Goal: Navigation & Orientation: Find specific page/section

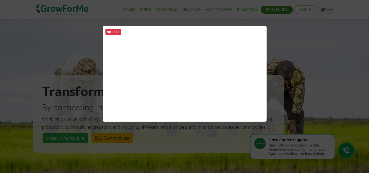
click at [315, 81] on div "Close" at bounding box center [184, 86] width 369 height 173
click at [308, 54] on div "Close" at bounding box center [184, 86] width 369 height 173
click at [301, 45] on div "Close" at bounding box center [184, 86] width 369 height 173
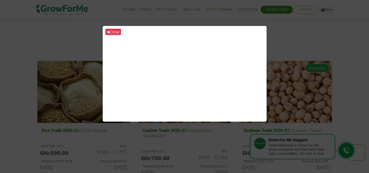
scroll to position [693, 0]
click at [113, 30] on button "Close" at bounding box center [113, 32] width 16 height 6
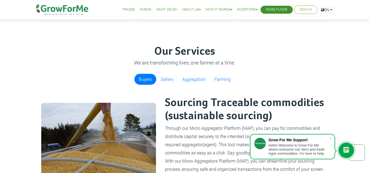
scroll to position [298, 0]
click at [168, 79] on link "Sellers" at bounding box center [167, 79] width 22 height 11
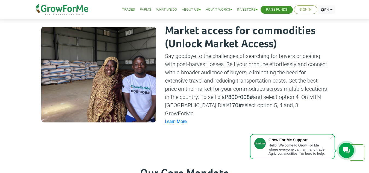
scroll to position [304, 0]
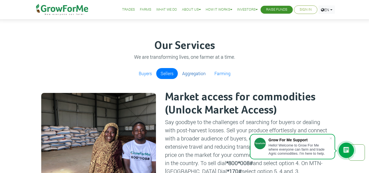
click at [187, 75] on link "Aggregation" at bounding box center [194, 73] width 32 height 11
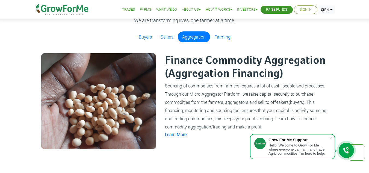
scroll to position [341, 0]
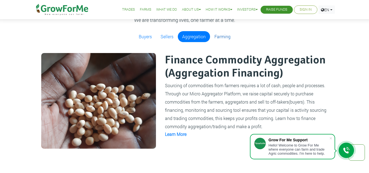
click at [217, 37] on link "Farming" at bounding box center [222, 36] width 25 height 11
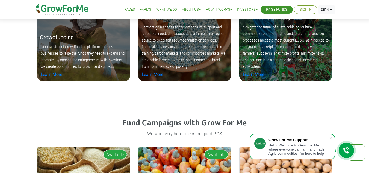
scroll to position [586, 0]
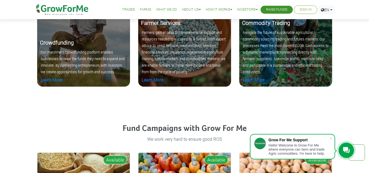
click at [125, 9] on link "Trades" at bounding box center [128, 10] width 13 height 6
click at [128, 10] on link "Trades" at bounding box center [128, 10] width 13 height 6
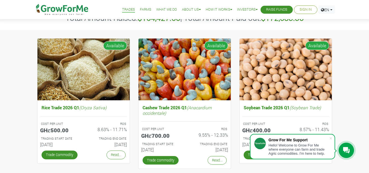
scroll to position [41, 0]
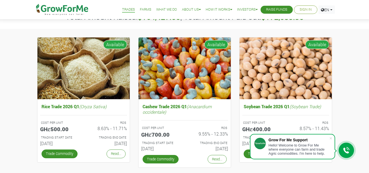
click at [141, 11] on link "Farms" at bounding box center [145, 10] width 11 height 6
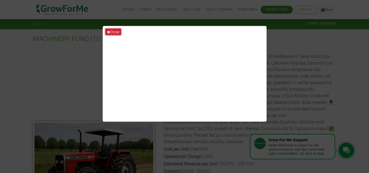
click at [118, 31] on button "Close" at bounding box center [113, 32] width 16 height 6
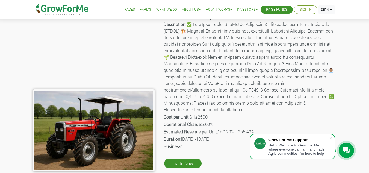
scroll to position [33, 0]
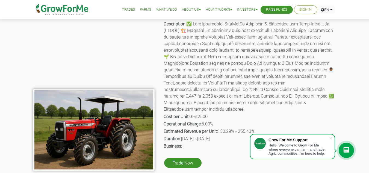
click at [178, 85] on p "Description:" at bounding box center [250, 66] width 172 height 92
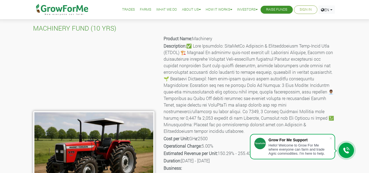
scroll to position [9, 0]
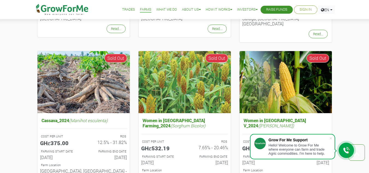
scroll to position [343, 0]
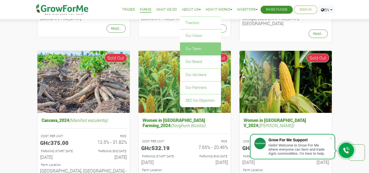
click at [189, 48] on link "Our Team" at bounding box center [200, 49] width 41 height 13
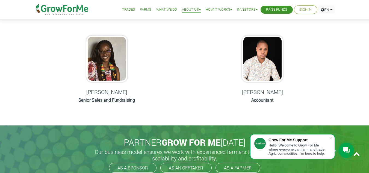
scroll to position [331, 0]
